Goal: Task Accomplishment & Management: Manage account settings

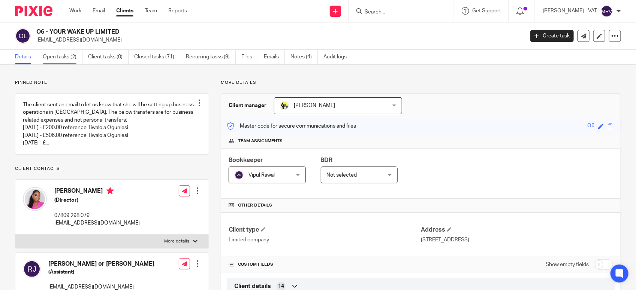
click at [72, 58] on link "Open tasks (2)" at bounding box center [63, 57] width 40 height 15
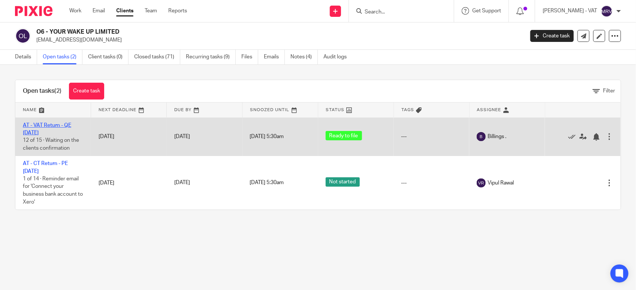
click at [64, 125] on link "AT - VAT Return - QE [DATE]" at bounding box center [47, 129] width 48 height 13
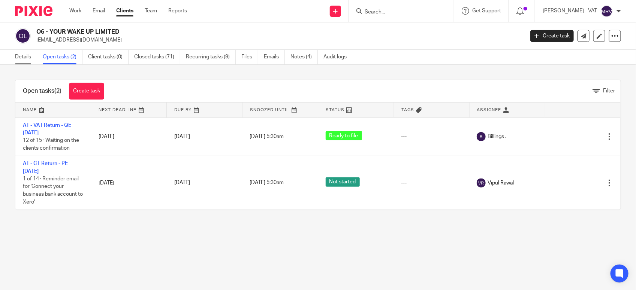
click at [17, 58] on link "Details" at bounding box center [26, 57] width 22 height 15
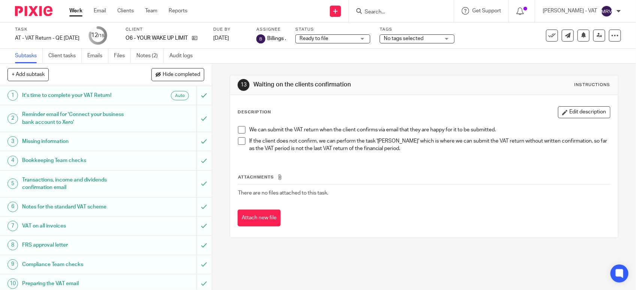
click at [238, 130] on span at bounding box center [241, 129] width 7 height 7
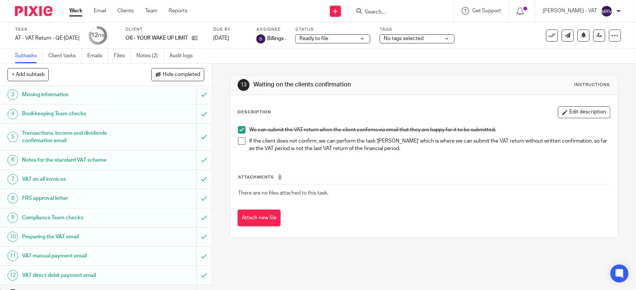
scroll to position [117, 0]
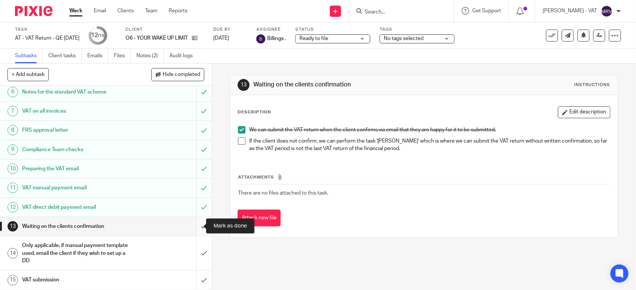
click at [193, 227] on input "submit" at bounding box center [106, 226] width 212 height 19
click at [195, 257] on input "submit" at bounding box center [106, 253] width 212 height 34
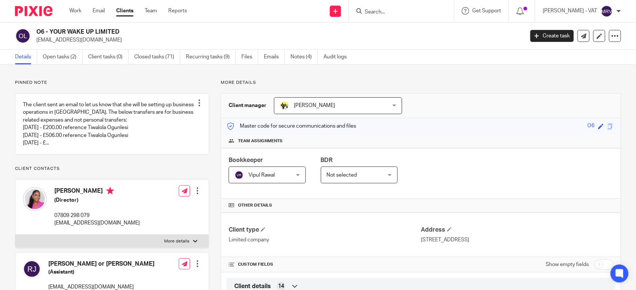
drag, startPoint x: 50, startPoint y: 30, endPoint x: 119, endPoint y: 29, distance: 69.3
click at [119, 29] on h2 "O6 - YOUR WAKE UP LIMITED" at bounding box center [229, 32] width 386 height 8
copy h2 "YOUR WAKE UP LIMITED"
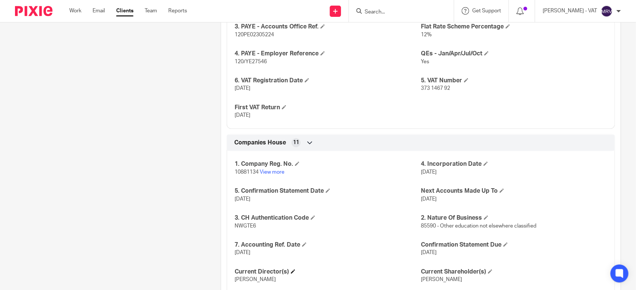
scroll to position [792, 0]
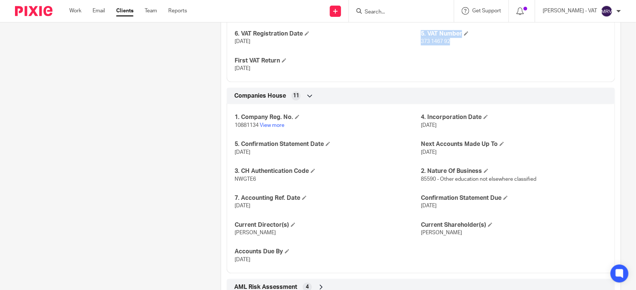
drag, startPoint x: 413, startPoint y: 44, endPoint x: 451, endPoint y: 44, distance: 38.2
click at [451, 44] on div "1. CT UTR 54662 13881 CIS Registered 0 3. PAYE - Accounts Office Ref. 120PE0230…" at bounding box center [421, 8] width 388 height 148
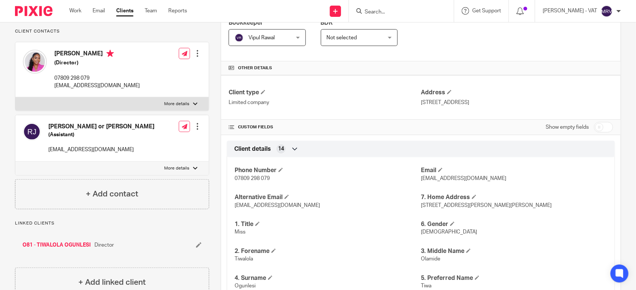
scroll to position [136, 0]
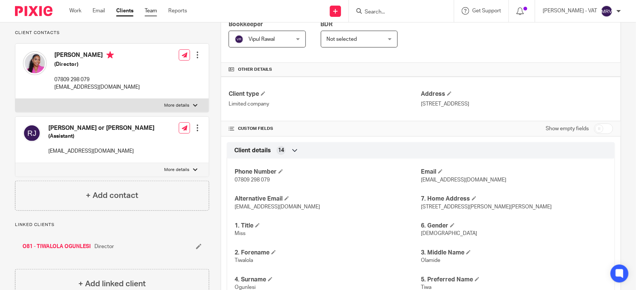
click at [150, 9] on link "Team" at bounding box center [151, 10] width 12 height 7
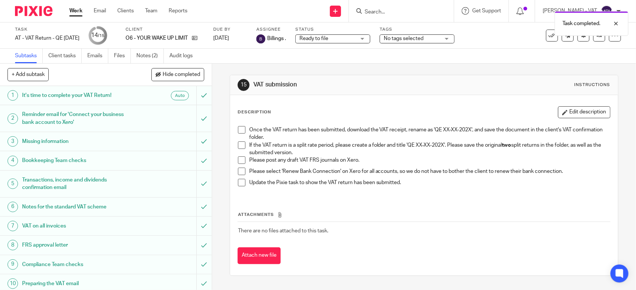
click at [242, 147] on span at bounding box center [241, 145] width 7 height 7
click at [238, 160] on span at bounding box center [241, 160] width 7 height 7
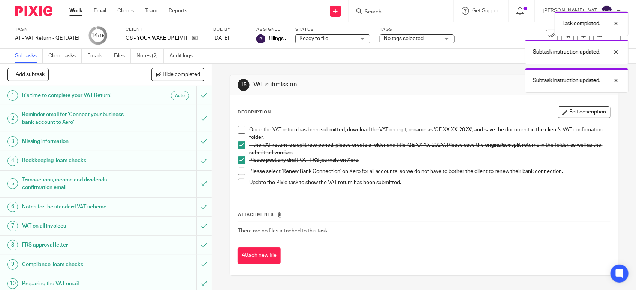
click at [238, 174] on span at bounding box center [241, 171] width 7 height 7
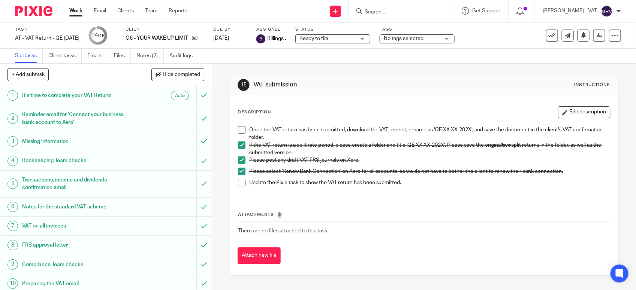
click at [240, 132] on span at bounding box center [241, 129] width 7 height 7
click at [239, 183] on span at bounding box center [241, 182] width 7 height 7
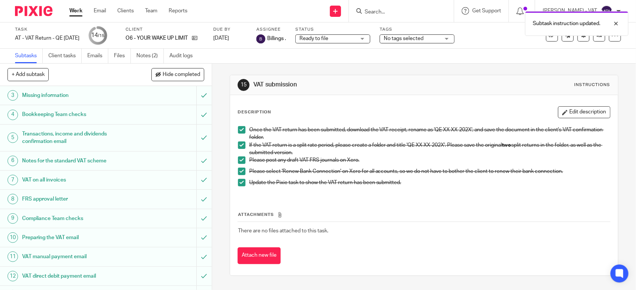
scroll to position [117, 0]
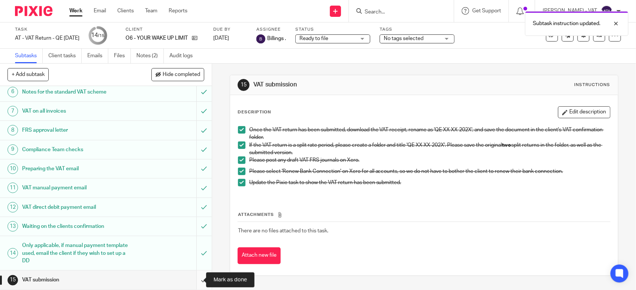
click at [192, 280] on input "submit" at bounding box center [106, 280] width 212 height 19
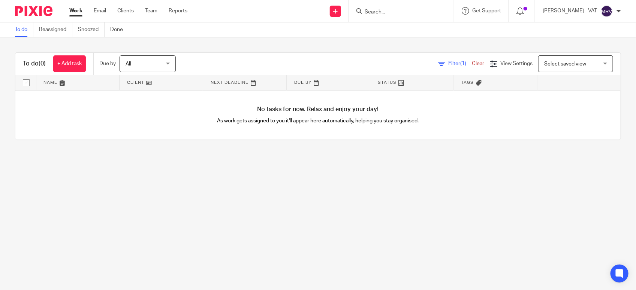
click at [162, 214] on main "To do Reassigned Snoozed Done To do (0) + Add task Due by All All [DATE] [DATE]…" at bounding box center [318, 145] width 636 height 290
click at [73, 12] on link "Work" at bounding box center [75, 10] width 13 height 7
click at [27, 31] on link "To do" at bounding box center [24, 29] width 18 height 15
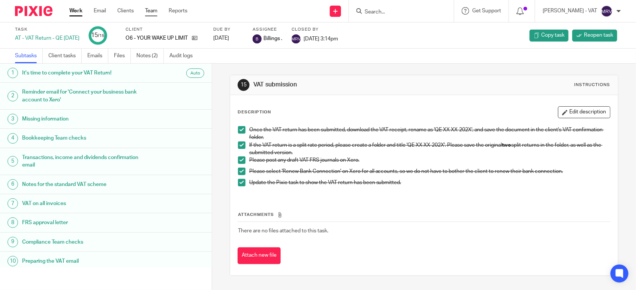
click at [151, 14] on link "Team" at bounding box center [151, 10] width 12 height 7
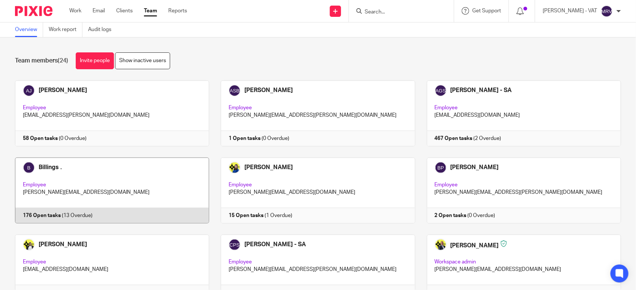
click at [136, 175] on link at bounding box center [106, 191] width 206 height 66
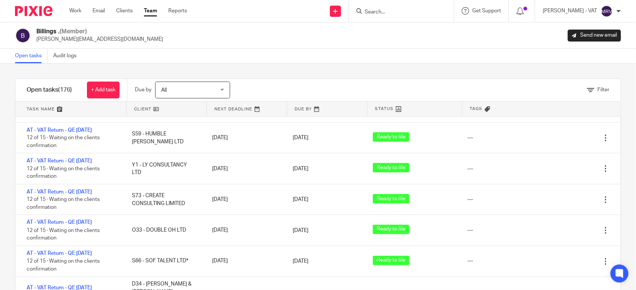
scroll to position [344, 0]
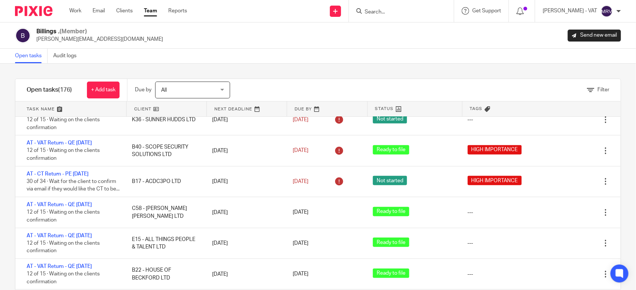
click at [349, 55] on div "Open tasks Audit logs" at bounding box center [318, 56] width 636 height 15
click at [337, 56] on div "Open tasks Audit logs" at bounding box center [318, 56] width 636 height 15
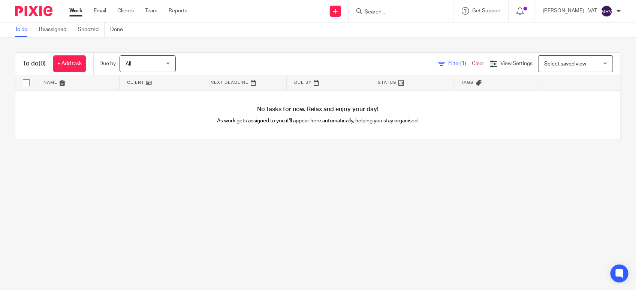
click at [124, 186] on main "To do Reassigned Snoozed Done To do (0) + Add task Due by All All [DATE] [DATE]…" at bounding box center [318, 145] width 636 height 290
click at [55, 182] on main "To do Reassigned Snoozed Done To do (0) + Add task Due by All All [DATE] [DATE]…" at bounding box center [318, 145] width 636 height 290
click at [68, 28] on link "Reassigned" at bounding box center [55, 29] width 33 height 15
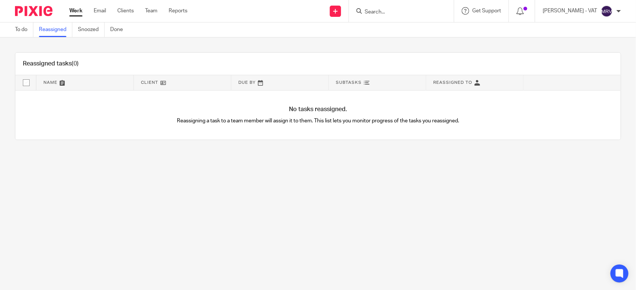
click at [98, 33] on link "Snoozed" at bounding box center [91, 29] width 27 height 15
click at [123, 33] on link "Done" at bounding box center [119, 29] width 18 height 15
click at [27, 32] on link "To do" at bounding box center [24, 29] width 18 height 15
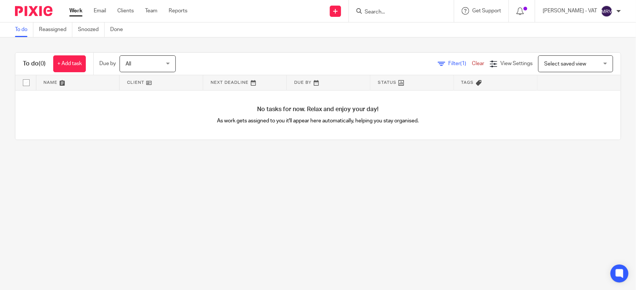
click at [79, 171] on main "To do Reassigned Snoozed Done To do (0) + Add task Due by All All [DATE] [DATE]…" at bounding box center [318, 145] width 636 height 290
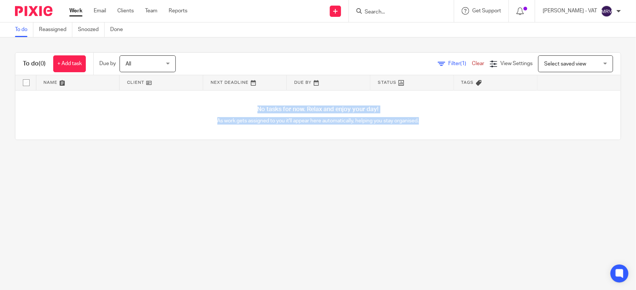
drag, startPoint x: 250, startPoint y: 108, endPoint x: 413, endPoint y: 126, distance: 164.1
click at [413, 126] on div "No tasks for now. Relax and enjoy your day! As work gets assigned to you it'll …" at bounding box center [317, 115] width 605 height 49
click at [369, 207] on main "To do Reassigned Snoozed Done To do (0) + Add task Due by All All Today Tomorro…" at bounding box center [318, 145] width 636 height 290
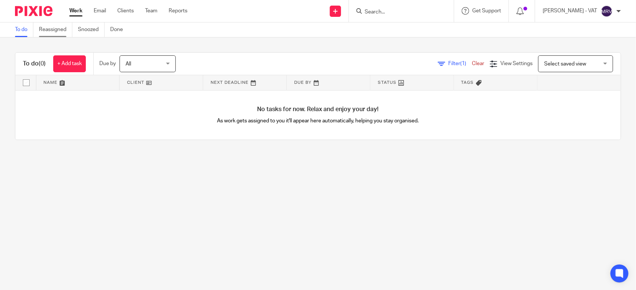
click at [57, 34] on link "Reassigned" at bounding box center [55, 29] width 33 height 15
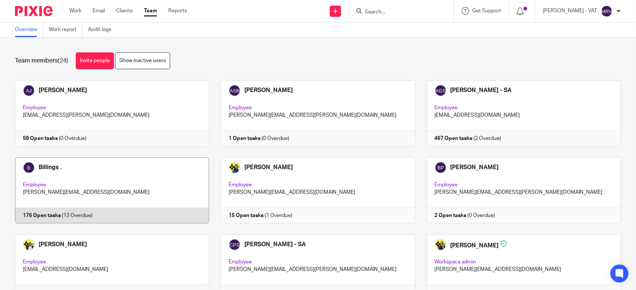
click at [117, 168] on link at bounding box center [106, 191] width 206 height 66
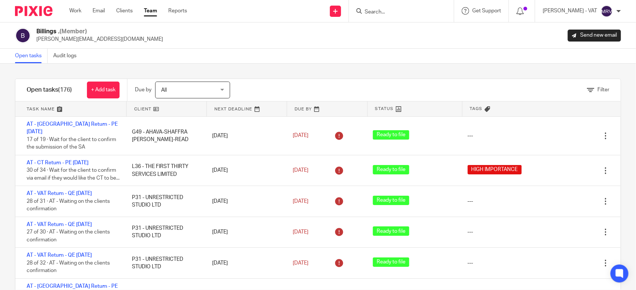
scroll to position [344, 0]
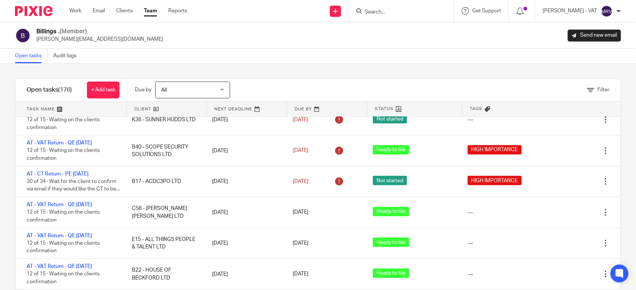
click at [336, 51] on div "Open tasks Audit logs" at bounding box center [318, 56] width 636 height 15
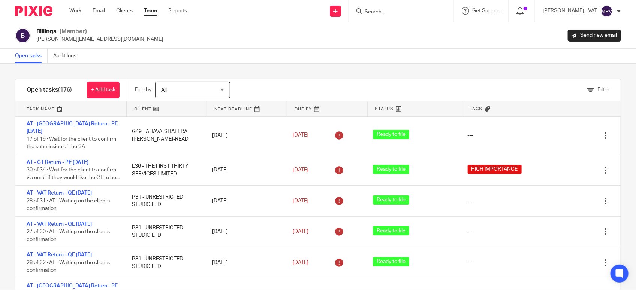
scroll to position [0, 0]
click at [283, 68] on div "Filter tasks Only show tasks matching all of these conditions 1 Client name Is …" at bounding box center [318, 177] width 636 height 227
click at [222, 54] on div "Open tasks Audit logs" at bounding box center [318, 56] width 636 height 15
click at [75, 13] on link "Work" at bounding box center [75, 10] width 12 height 7
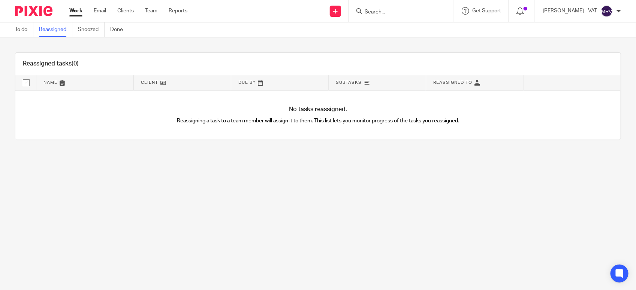
click at [85, 35] on link "Snoozed" at bounding box center [91, 29] width 27 height 15
click at [386, 259] on main "To do Reassigned Snoozed Done Snoozed tasks (0) Name Client Due By Subtasks Sno…" at bounding box center [318, 145] width 636 height 290
click at [27, 29] on link "To do" at bounding box center [24, 29] width 18 height 15
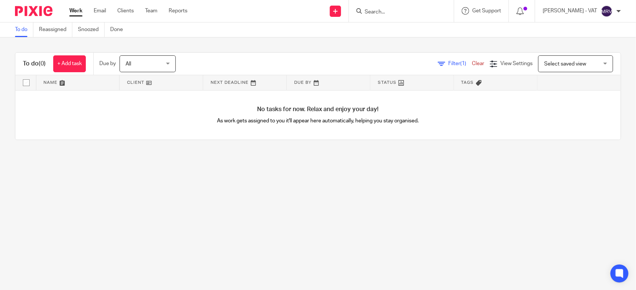
click at [262, 185] on main "To do Reassigned Snoozed Done To do (0) + Add task Due by All All Today Tomorro…" at bounding box center [318, 145] width 636 height 290
click at [109, 208] on main "To do Reassigned Snoozed Done To do (0) + Add task Due by All All Today Tomorro…" at bounding box center [318, 145] width 636 height 290
click at [151, 217] on main "To do Reassigned Snoozed Done To do (0) + Add task Due by All All Today Tomorro…" at bounding box center [318, 145] width 636 height 290
click at [392, 11] on input "Search" at bounding box center [397, 12] width 67 height 7
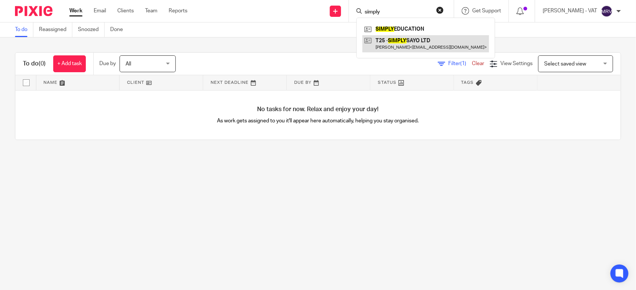
type input "simply"
click at [413, 44] on link at bounding box center [425, 43] width 127 height 17
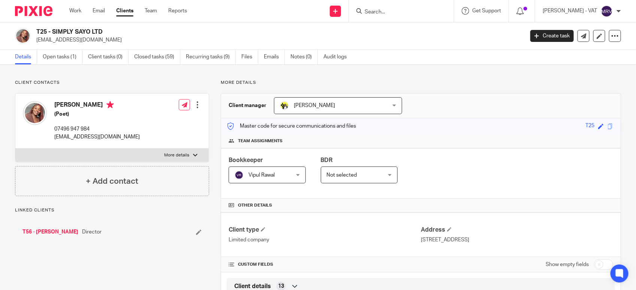
click at [165, 61] on link "Closed tasks (59)" at bounding box center [157, 57] width 46 height 15
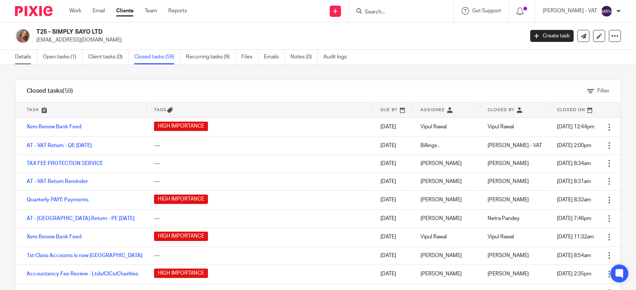
click at [20, 55] on link "Details" at bounding box center [26, 57] width 22 height 15
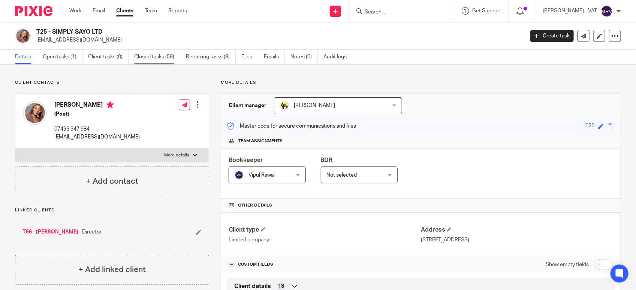
click at [142, 59] on link "Closed tasks (59)" at bounding box center [157, 57] width 46 height 15
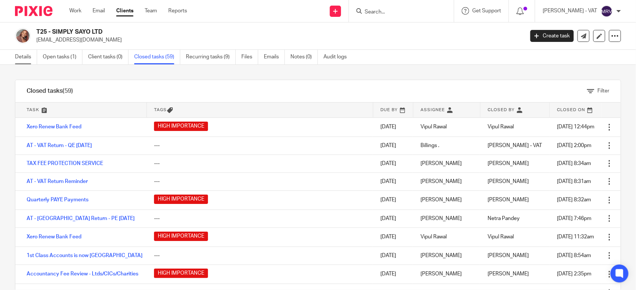
click at [28, 57] on link "Details" at bounding box center [26, 57] width 22 height 15
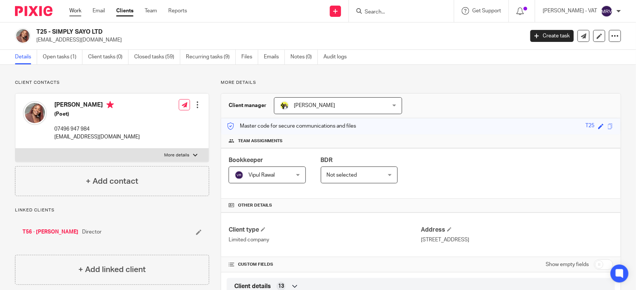
click at [78, 14] on link "Work" at bounding box center [75, 10] width 12 height 7
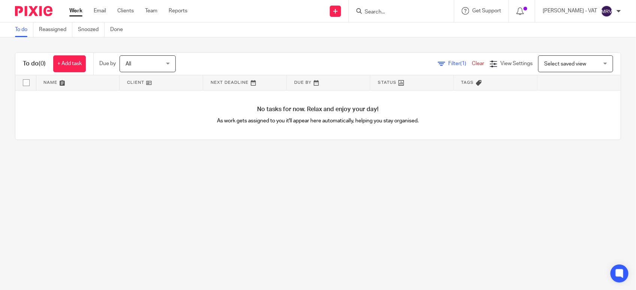
click at [504, 222] on main "To do Reassigned Snoozed Done To do (0) + Add task Due by All All Today Tomorro…" at bounding box center [318, 145] width 636 height 290
click at [23, 32] on link "To do" at bounding box center [24, 29] width 18 height 15
click at [317, 226] on main "To do Reassigned Snoozed Done To do (0) + Add task Due by All All [DATE] [DATE]…" at bounding box center [318, 145] width 636 height 290
drag, startPoint x: 201, startPoint y: 114, endPoint x: 222, endPoint y: 111, distance: 21.2
click at [222, 111] on div "No tasks for now. Relax and enjoy your day! As work gets assigned to you it'll …" at bounding box center [317, 115] width 605 height 49
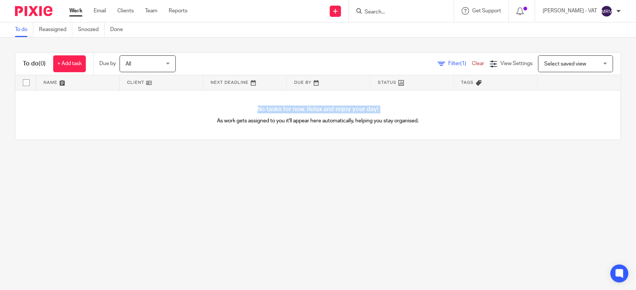
drag, startPoint x: 222, startPoint y: 111, endPoint x: 194, endPoint y: 122, distance: 30.1
click at [194, 122] on p "As work gets assigned to you it'll appear here automatically, helping you stay …" at bounding box center [318, 120] width 303 height 7
drag, startPoint x: 194, startPoint y: 122, endPoint x: 415, endPoint y: 123, distance: 220.8
click at [411, 126] on div "No tasks for now. Relax and enjoy your day! As work gets assigned to you it'll …" at bounding box center [317, 115] width 605 height 49
click at [249, 109] on h4 "No tasks for now. Relax and enjoy your day!" at bounding box center [317, 110] width 605 height 8
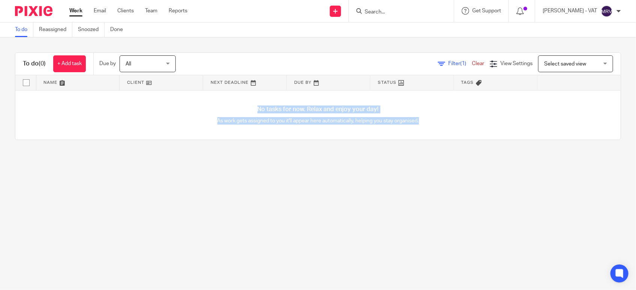
drag, startPoint x: 243, startPoint y: 106, endPoint x: 416, endPoint y: 130, distance: 174.9
click at [416, 130] on div "No tasks for now. Relax and enjoy your day! As work gets assigned to you it'll …" at bounding box center [317, 115] width 605 height 49
drag, startPoint x: 416, startPoint y: 130, endPoint x: 387, endPoint y: 168, distance: 47.2
click at [387, 168] on main "To do Reassigned Snoozed Done To do (0) + Add task Due by All All [DATE] [DATE]…" at bounding box center [318, 145] width 636 height 290
drag, startPoint x: 205, startPoint y: 121, endPoint x: 242, endPoint y: 112, distance: 38.1
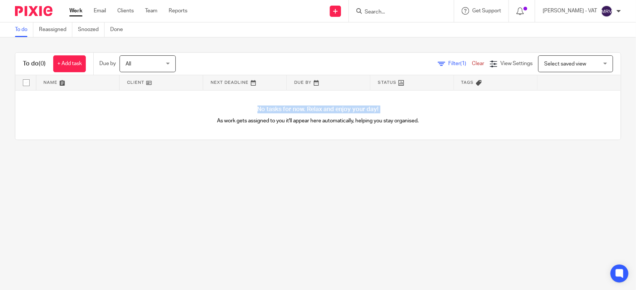
click at [242, 112] on div "No tasks for now. Relax and enjoy your day! As work gets assigned to you it'll …" at bounding box center [317, 115] width 605 height 49
drag, startPoint x: 242, startPoint y: 112, endPoint x: 207, endPoint y: 117, distance: 34.8
click at [207, 117] on p "As work gets assigned to you it'll appear here automatically, helping you stay …" at bounding box center [318, 120] width 303 height 7
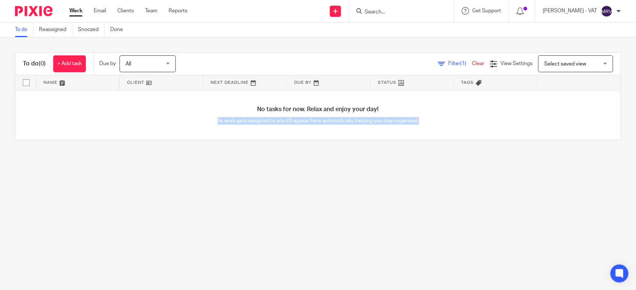
drag, startPoint x: 207, startPoint y: 118, endPoint x: 422, endPoint y: 126, distance: 214.9
click at [422, 126] on div "No tasks for now. Relax and enjoy your day! As work gets assigned to you it'll …" at bounding box center [317, 115] width 605 height 49
drag, startPoint x: 422, startPoint y: 126, endPoint x: 422, endPoint y: 207, distance: 81.3
click at [422, 207] on main "To do Reassigned Snoozed Done To do (0) + Add task Due by All All Today Tomorro…" at bounding box center [318, 145] width 636 height 290
click at [226, 220] on main "To do Reassigned Snoozed Done To do (0) + Add task Due by All All Today Tomorro…" at bounding box center [318, 145] width 636 height 290
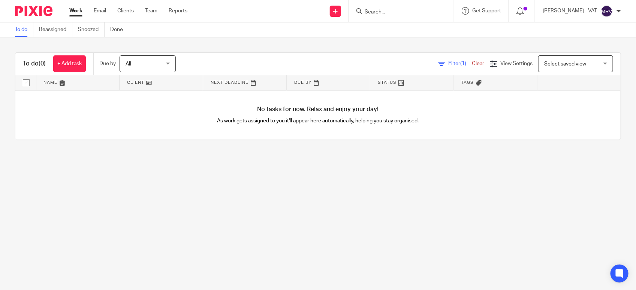
click at [214, 162] on main "To do Reassigned Snoozed Done To do (0) + Add task Due by All All Today Tomorro…" at bounding box center [318, 145] width 636 height 290
drag, startPoint x: 204, startPoint y: 116, endPoint x: 423, endPoint y: 136, distance: 219.4
click at [423, 136] on div "No tasks for now. Relax and enjoy your day! As work gets assigned to you it'll …" at bounding box center [317, 115] width 605 height 49
drag, startPoint x: 423, startPoint y: 136, endPoint x: 370, endPoint y: 185, distance: 71.9
click at [370, 185] on main "To do Reassigned Snoozed Done To do (0) + Add task Due by All All Today Tomorro…" at bounding box center [318, 145] width 636 height 290
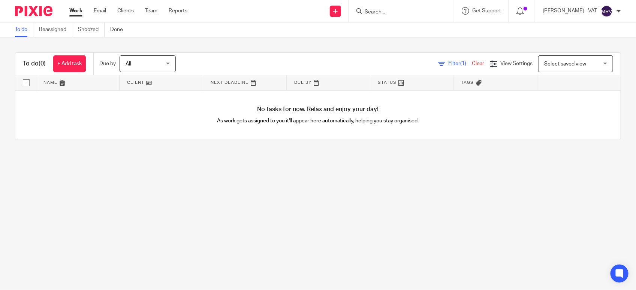
click at [201, 225] on main "To do Reassigned Snoozed Done To do (0) + Add task Due by All All Today Tomorro…" at bounding box center [318, 145] width 636 height 290
click at [121, 219] on main "To do Reassigned Snoozed Done To do (0) + Add task Due by All All Today Tomorro…" at bounding box center [318, 145] width 636 height 290
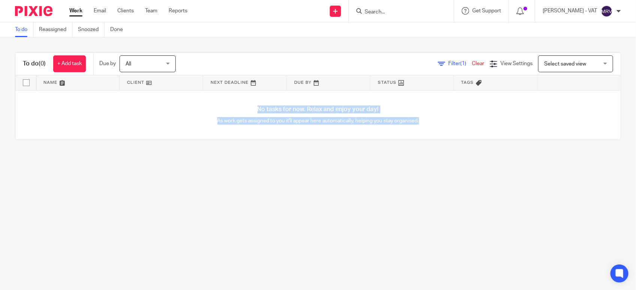
drag, startPoint x: 249, startPoint y: 111, endPoint x: 417, endPoint y: 134, distance: 169.5
click at [417, 134] on div "No tasks for now. Relax and enjoy your day! As work gets assigned to you it'll …" at bounding box center [317, 115] width 605 height 49
click at [263, 185] on main "To do Reassigned Snoozed Done To do (0) + Add task Due by All All Today Tomorro…" at bounding box center [318, 145] width 636 height 290
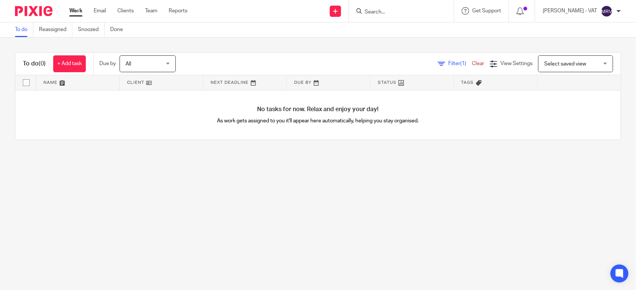
click at [123, 201] on main "To do Reassigned Snoozed Done To do (0) + Add task Due by All All Today Tomorro…" at bounding box center [318, 145] width 636 height 290
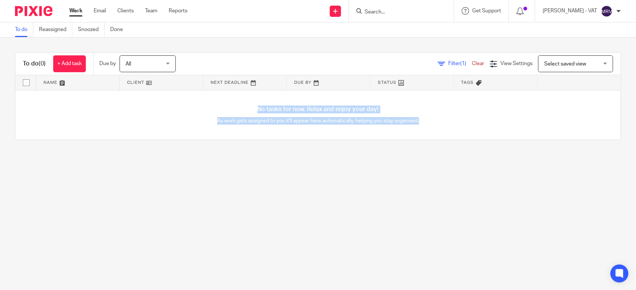
drag, startPoint x: 246, startPoint y: 111, endPoint x: 422, endPoint y: 127, distance: 176.2
click at [422, 127] on div "No tasks for now. Relax and enjoy your day! As work gets assigned to you it'll …" at bounding box center [317, 115] width 605 height 49
click at [276, 178] on main "To do Reassigned Snoozed Done To do (0) + Add task Due by All All Today Tomorro…" at bounding box center [318, 145] width 636 height 290
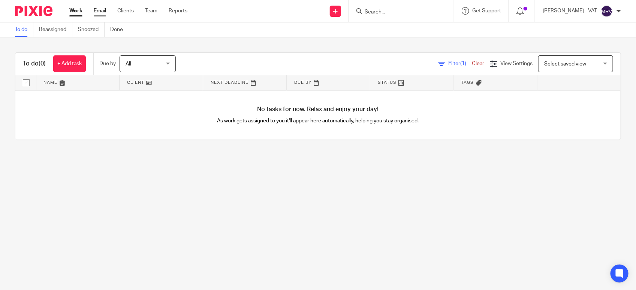
click at [104, 7] on link "Email" at bounding box center [100, 10] width 12 height 7
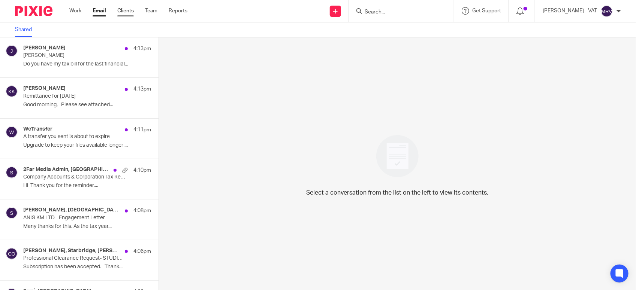
click at [133, 13] on link "Clients" at bounding box center [125, 10] width 16 height 7
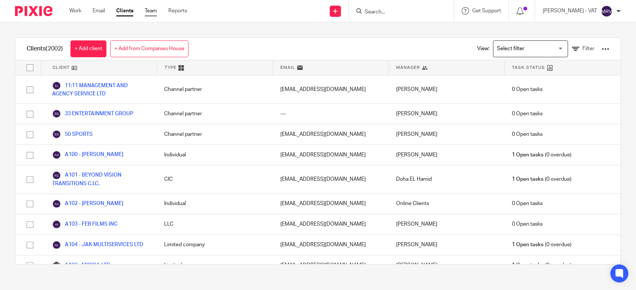
click at [150, 11] on link "Team" at bounding box center [151, 10] width 12 height 7
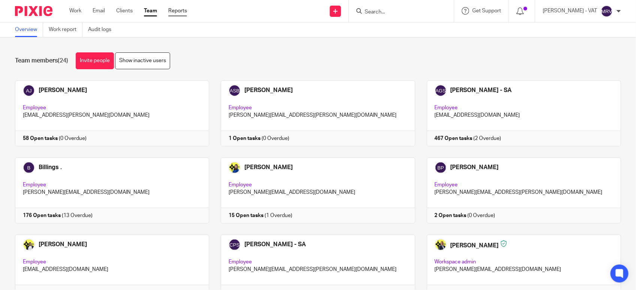
click at [184, 13] on link "Reports" at bounding box center [177, 10] width 19 height 7
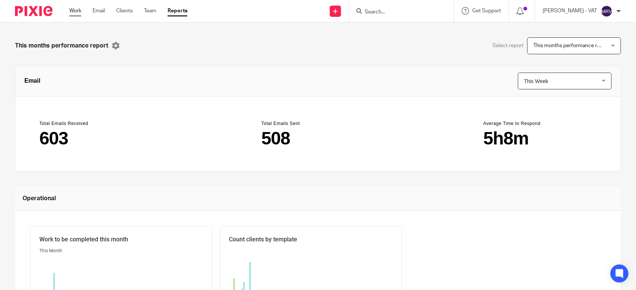
click at [76, 14] on link "Work" at bounding box center [75, 10] width 12 height 7
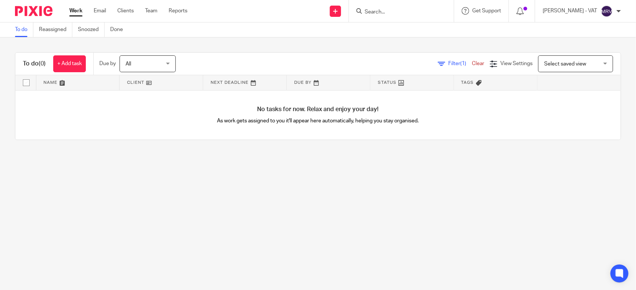
click at [304, 148] on div "To do (0) + Add task Due by All All [DATE] [DATE] This week Next week This mont…" at bounding box center [318, 96] width 636 height 118
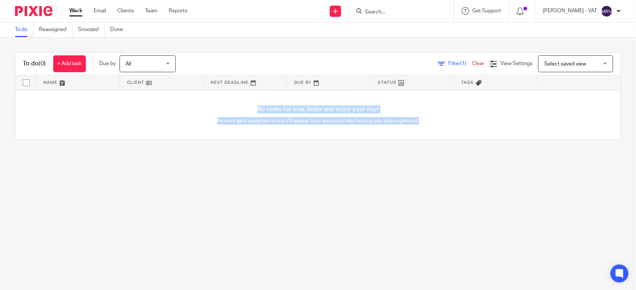
drag, startPoint x: 196, startPoint y: 113, endPoint x: 437, endPoint y: 124, distance: 240.9
click at [437, 124] on div "No tasks for now. Relax and enjoy your day! As work gets assigned to you it'll …" at bounding box center [317, 115] width 605 height 49
drag, startPoint x: 437, startPoint y: 124, endPoint x: 370, endPoint y: 160, distance: 75.5
click at [370, 160] on main "To do Reassigned Snoozed Done To do (0) + Add task Due by All All [DATE] [DATE]…" at bounding box center [318, 145] width 636 height 290
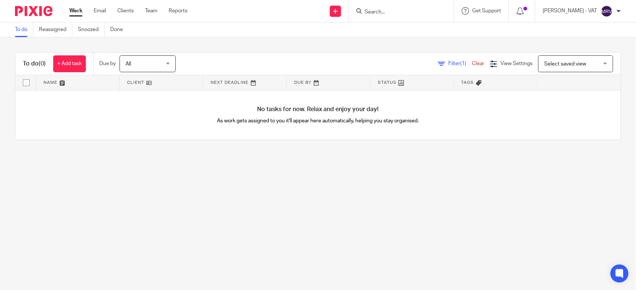
click at [425, 122] on p "As work gets assigned to you it'll appear here automatically, helping you stay …" at bounding box center [318, 120] width 303 height 7
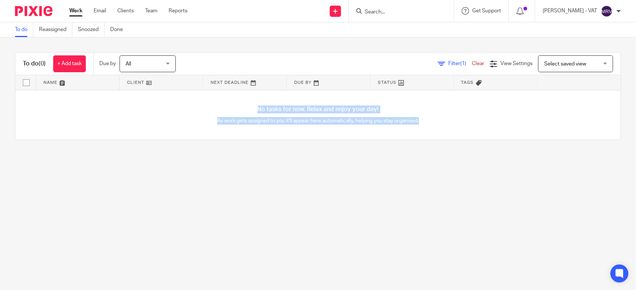
drag, startPoint x: 407, startPoint y: 121, endPoint x: 242, endPoint y: 100, distance: 166.2
click at [242, 100] on div "No tasks for now. Relax and enjoy your day! As work gets assigned to you it'll …" at bounding box center [317, 115] width 605 height 49
click at [229, 183] on main "To do Reassigned Snoozed Done To do (0) + Add task Due by All All Today Tomorro…" at bounding box center [318, 145] width 636 height 290
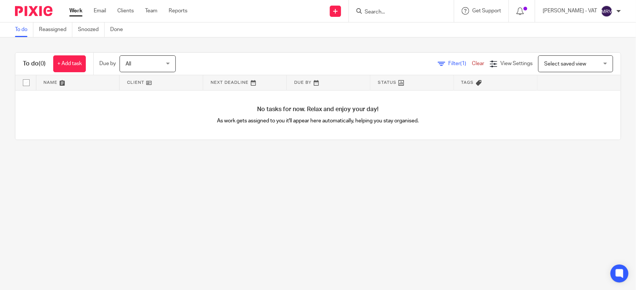
click at [19, 32] on link "To do" at bounding box center [24, 29] width 18 height 15
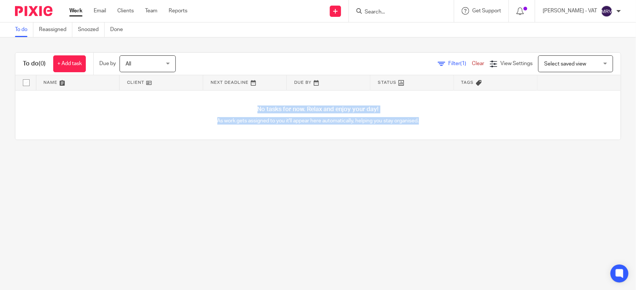
drag, startPoint x: 418, startPoint y: 122, endPoint x: 239, endPoint y: 110, distance: 179.9
click at [239, 110] on div "No tasks for now. Relax and enjoy your day! As work gets assigned to you it'll …" at bounding box center [317, 115] width 605 height 49
click at [253, 197] on main "To do Reassigned Snoozed Done To do (0) + Add task Due by All All [DATE] [DATE]…" at bounding box center [318, 145] width 636 height 290
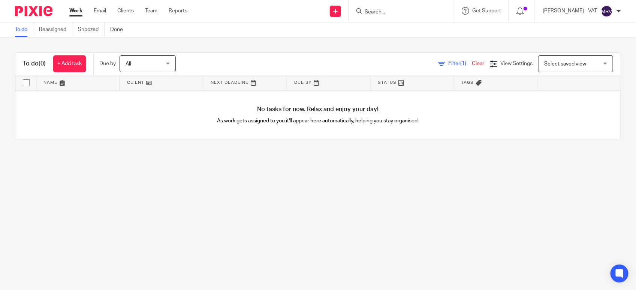
click at [20, 34] on link "To do" at bounding box center [24, 29] width 18 height 15
click at [133, 207] on main "To do Reassigned Snoozed Done To do (0) + Add task Due by All All [DATE] [DATE]…" at bounding box center [318, 145] width 636 height 290
click at [178, 233] on main "To do Reassigned Snoozed Done To do (0) + Add task Due by All All [DATE] [DATE]…" at bounding box center [318, 145] width 636 height 290
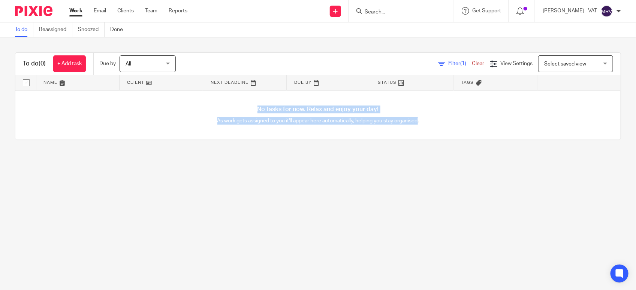
drag, startPoint x: 409, startPoint y: 124, endPoint x: 241, endPoint y: 108, distance: 169.1
click at [241, 108] on div "No tasks for now. Relax and enjoy your day! As work gets assigned to you it'll …" at bounding box center [317, 115] width 605 height 49
drag, startPoint x: 241, startPoint y: 108, endPoint x: 235, endPoint y: 163, distance: 56.2
click at [235, 163] on main "To do Reassigned Snoozed Done To do (0) + Add task Due by All All Today Tomorro…" at bounding box center [318, 145] width 636 height 290
drag, startPoint x: 205, startPoint y: 107, endPoint x: 450, endPoint y: 139, distance: 247.1
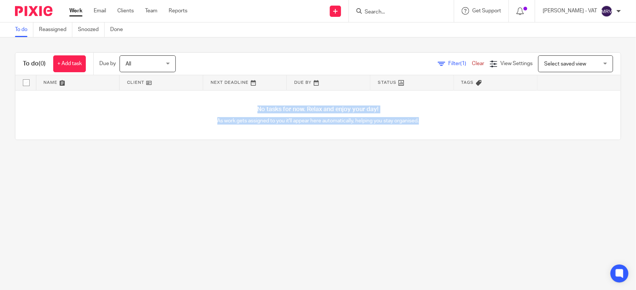
click at [450, 139] on div "No tasks for now. Relax and enjoy your day! As work gets assigned to you it'll …" at bounding box center [317, 115] width 605 height 49
drag, startPoint x: 450, startPoint y: 139, endPoint x: 398, endPoint y: 201, distance: 81.1
click at [398, 201] on main "To do Reassigned Snoozed Done To do (0) + Add task Due by All All Today Tomorro…" at bounding box center [318, 145] width 636 height 290
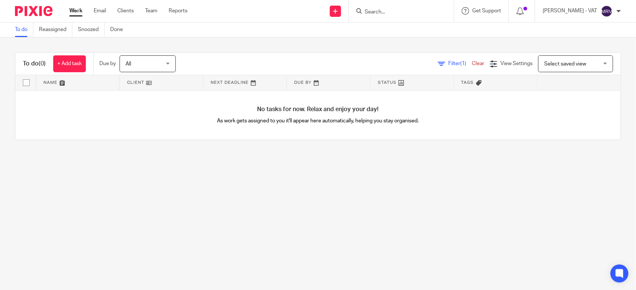
click at [564, 176] on main "To do Reassigned Snoozed Done To do (0) + Add task Due by All All Today Tomorro…" at bounding box center [318, 145] width 636 height 290
click at [389, 14] on input "Search" at bounding box center [397, 12] width 67 height 7
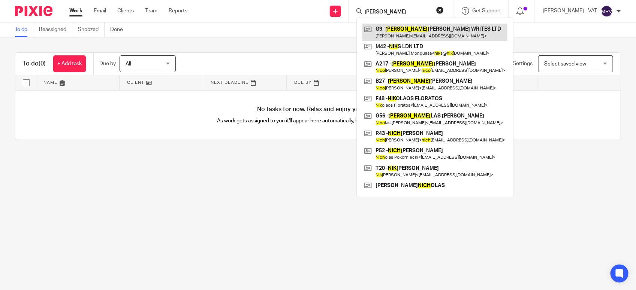
type input "nick"
click at [436, 33] on link at bounding box center [434, 32] width 145 height 17
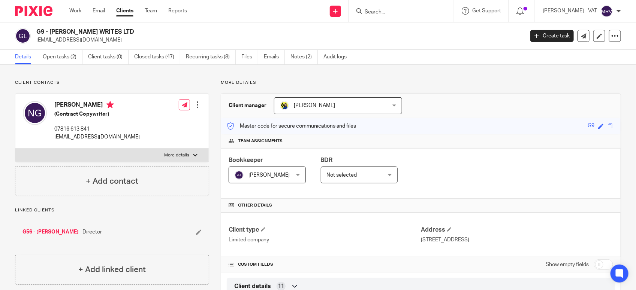
drag, startPoint x: 49, startPoint y: 30, endPoint x: 136, endPoint y: 30, distance: 86.6
click at [136, 30] on h2 "G9 - [PERSON_NAME] WRITES LTD" at bounding box center [229, 32] width 386 height 8
copy h2 "[PERSON_NAME] WRITES LTD"
click at [295, 60] on link "Notes (2)" at bounding box center [303, 57] width 27 height 15
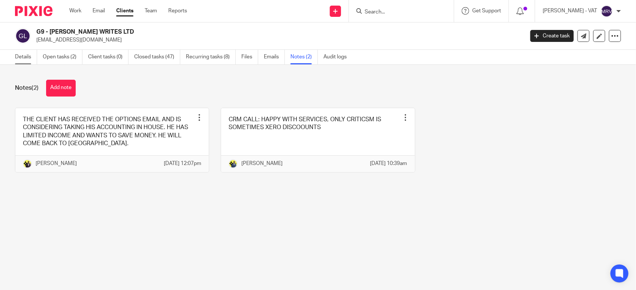
click at [21, 55] on link "Details" at bounding box center [26, 57] width 22 height 15
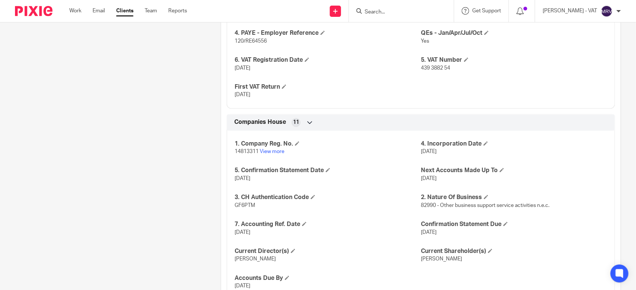
scroll to position [721, 0]
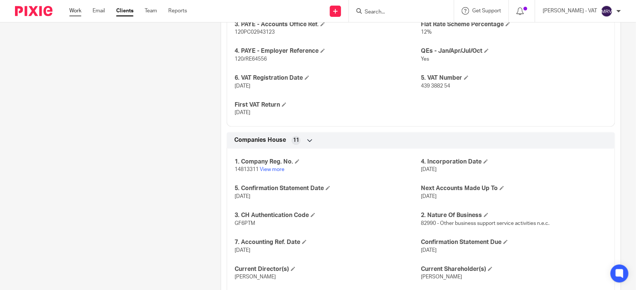
click at [75, 14] on link "Work" at bounding box center [75, 10] width 12 height 7
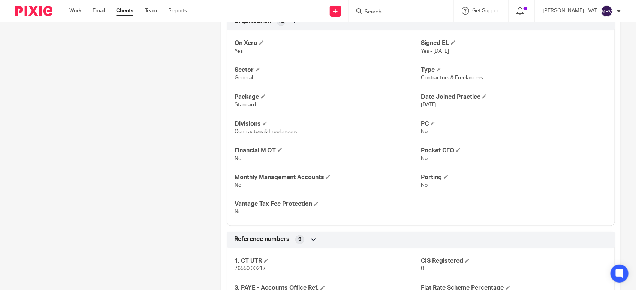
scroll to position [468, 0]
